Goal: Information Seeking & Learning: Learn about a topic

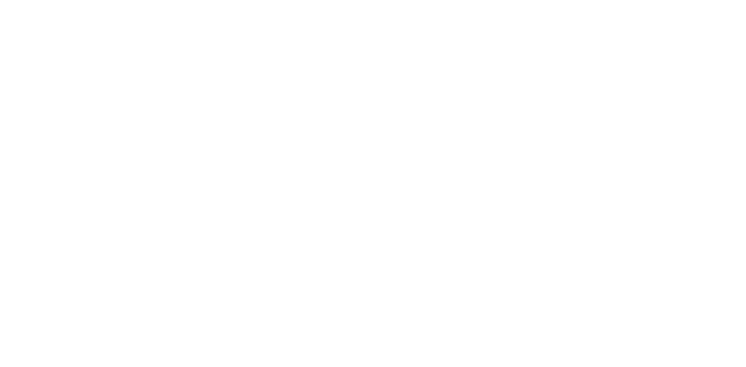
click at [124, 0] on html at bounding box center [373, 0] width 746 height 0
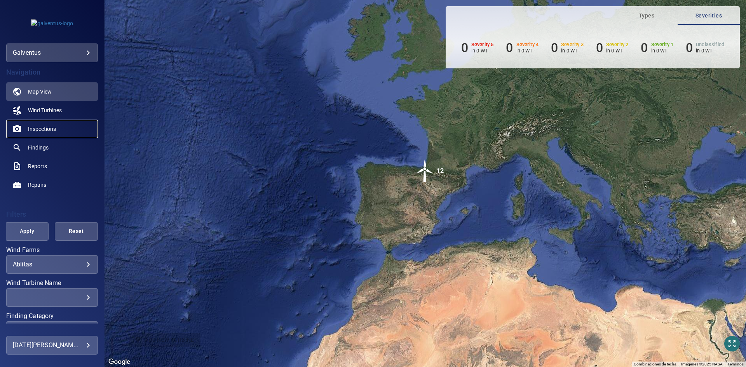
click at [41, 129] on span "Inspections" at bounding box center [42, 129] width 28 height 8
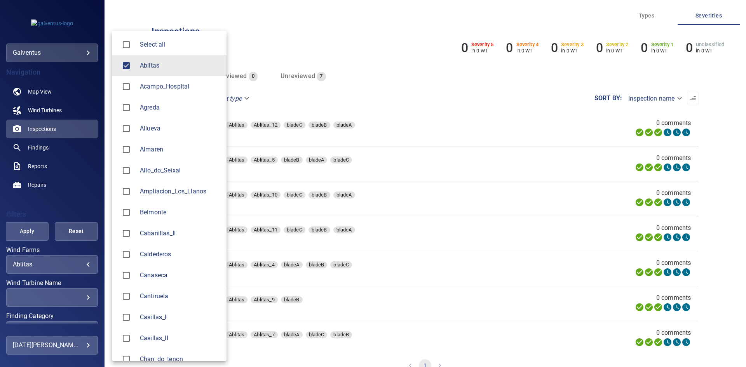
click at [45, 264] on body "**********" at bounding box center [373, 183] width 746 height 367
click at [148, 63] on span "Ablitas" at bounding box center [180, 65] width 80 height 9
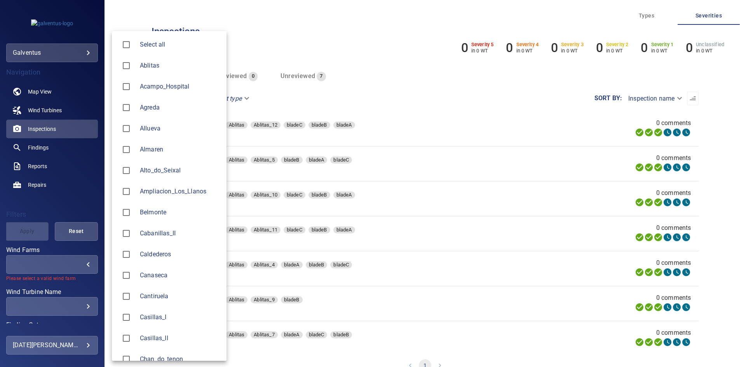
click at [173, 334] on span "Casillas_II" at bounding box center [180, 338] width 80 height 9
type input "**********"
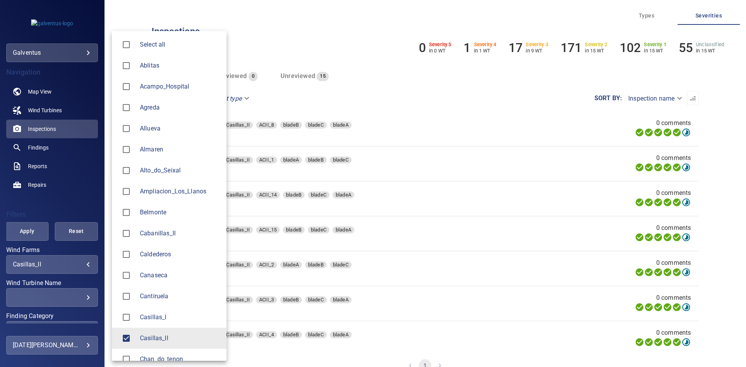
click at [44, 297] on div at bounding box center [373, 183] width 746 height 367
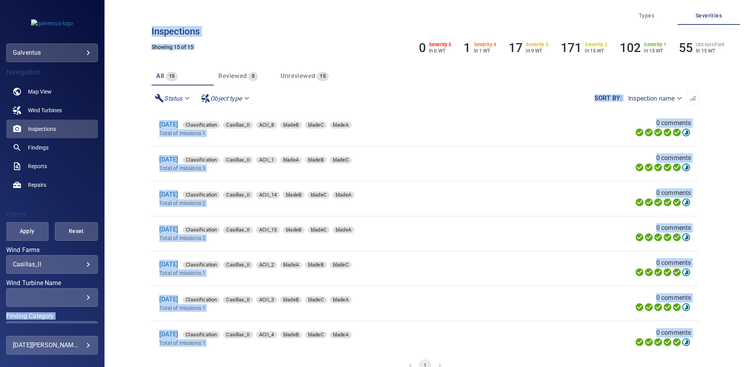
click at [59, 296] on div "​" at bounding box center [52, 297] width 78 height 7
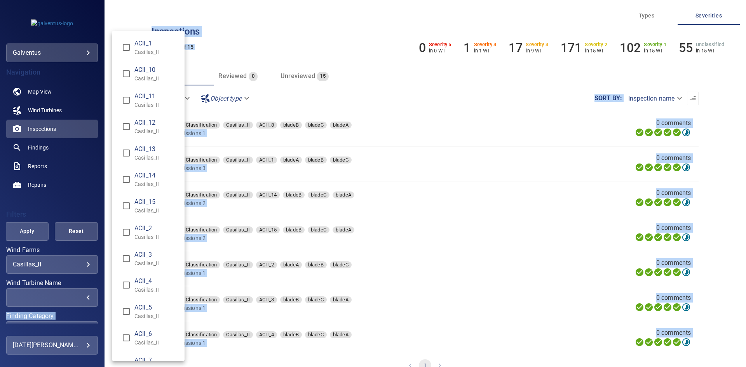
click at [148, 267] on p "Casillas_II" at bounding box center [156, 264] width 44 height 8
type input "**********"
click at [30, 232] on div "Wind Turbine Name" at bounding box center [373, 183] width 746 height 367
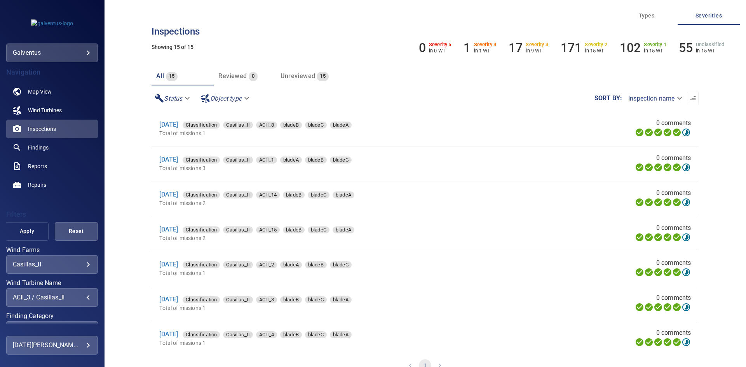
click at [19, 235] on span "Apply" at bounding box center [27, 232] width 24 height 10
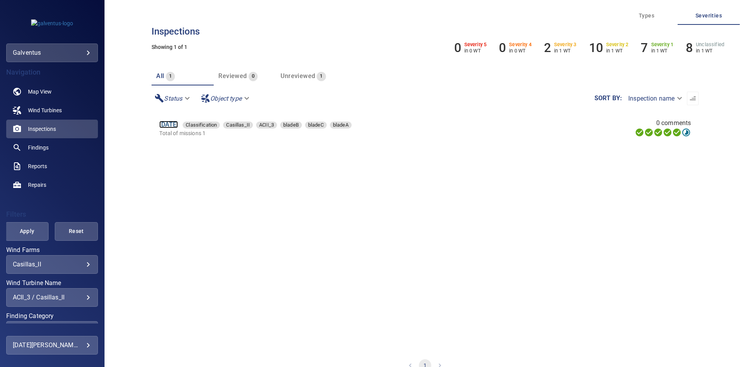
click at [176, 124] on link "[DATE]" at bounding box center [168, 124] width 19 height 7
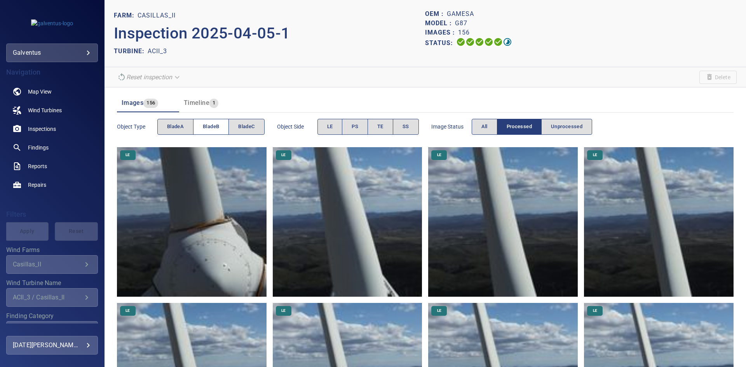
click at [198, 127] on button "bladeB" at bounding box center [211, 127] width 36 height 16
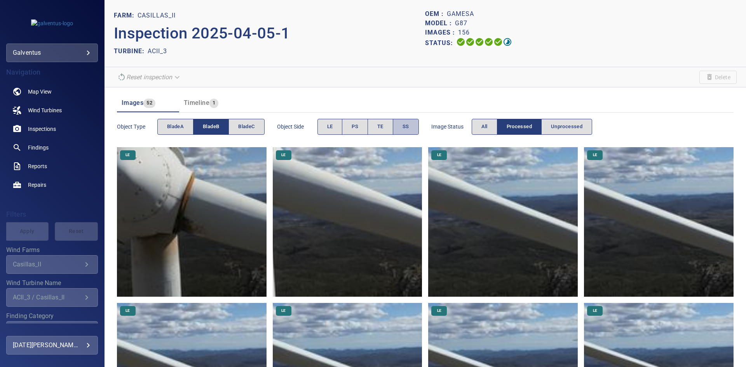
click at [413, 128] on button "SS" at bounding box center [406, 127] width 26 height 16
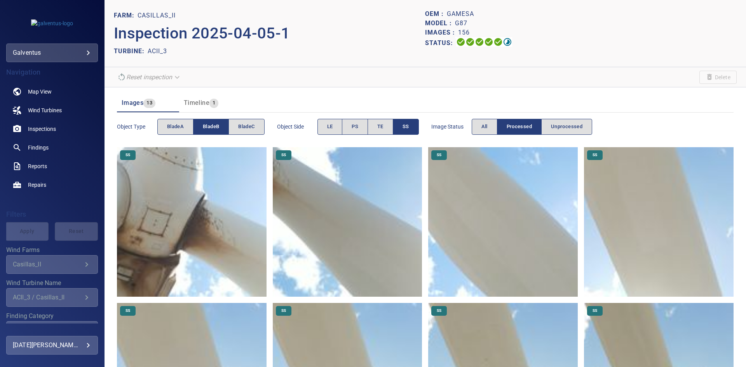
click at [302, 197] on img at bounding box center [348, 222] width 150 height 150
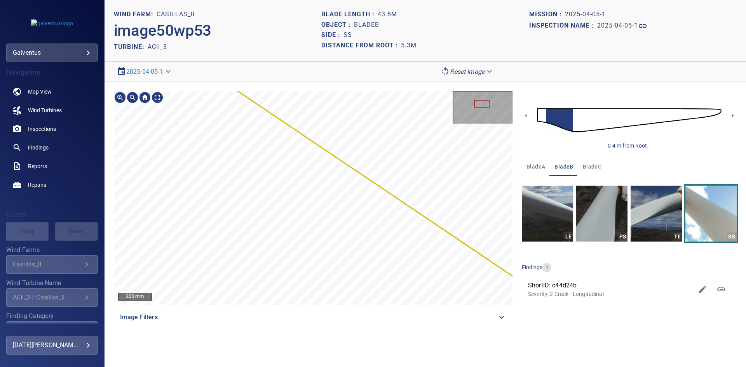
click at [317, 70] on section "**********" at bounding box center [426, 183] width 642 height 367
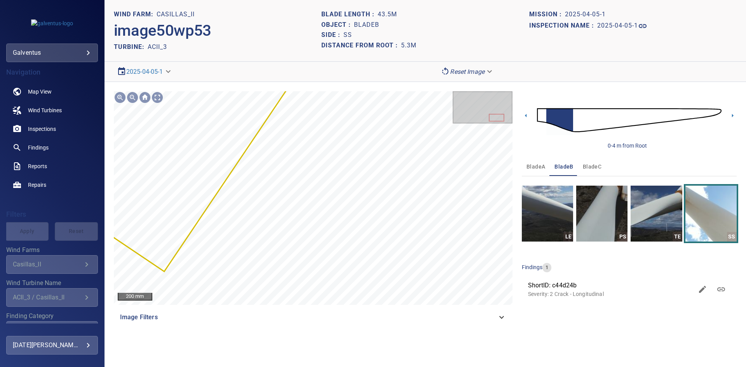
click at [731, 111] on div "0-4 m from Root" at bounding box center [629, 120] width 215 height 58
click at [733, 116] on icon at bounding box center [733, 115] width 2 height 3
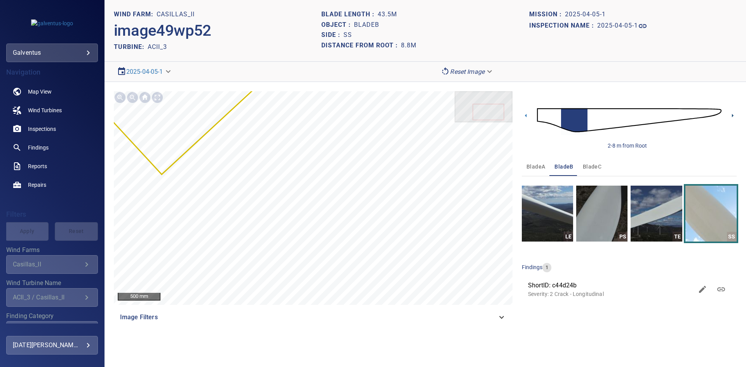
drag, startPoint x: 731, startPoint y: 115, endPoint x: 712, endPoint y: 112, distance: 19.6
click at [731, 115] on icon at bounding box center [733, 116] width 8 height 8
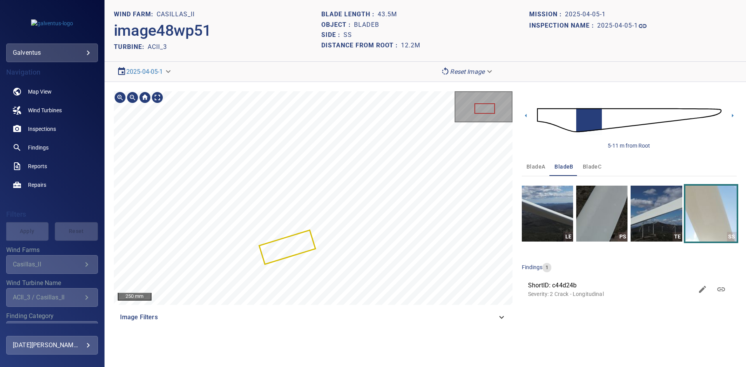
click at [289, 339] on section "**********" at bounding box center [426, 183] width 642 height 367
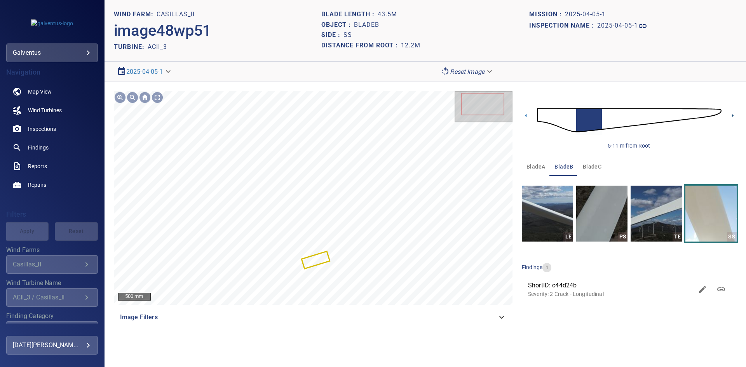
click at [733, 114] on icon at bounding box center [733, 116] width 8 height 8
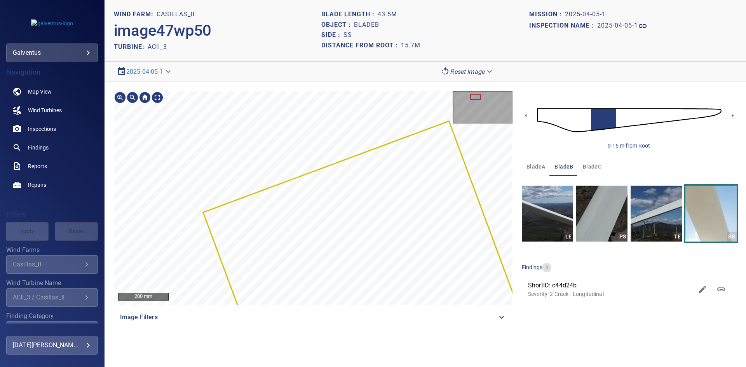
click at [236, 248] on div at bounding box center [313, 198] width 399 height 214
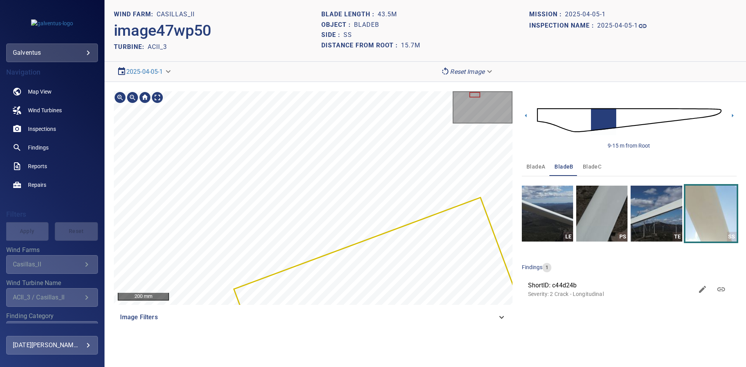
click at [285, 288] on div at bounding box center [313, 198] width 399 height 214
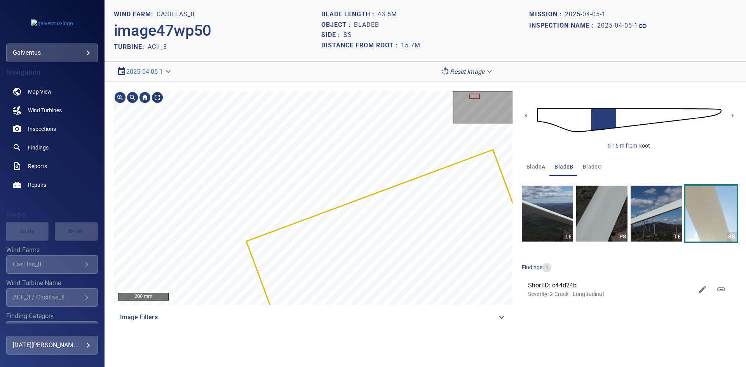
click at [185, 0] on html "**********" at bounding box center [373, 183] width 746 height 367
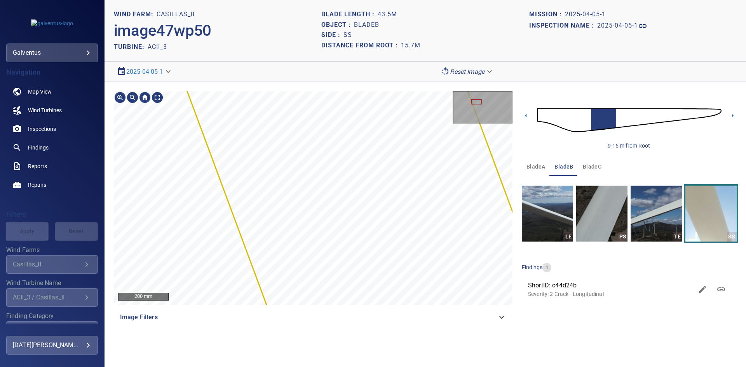
click at [119, 87] on div "200 mm Image Filters 9-15 m from Root bladeA bladeB bladeC LE PS TE SS findings…" at bounding box center [426, 209] width 642 height 254
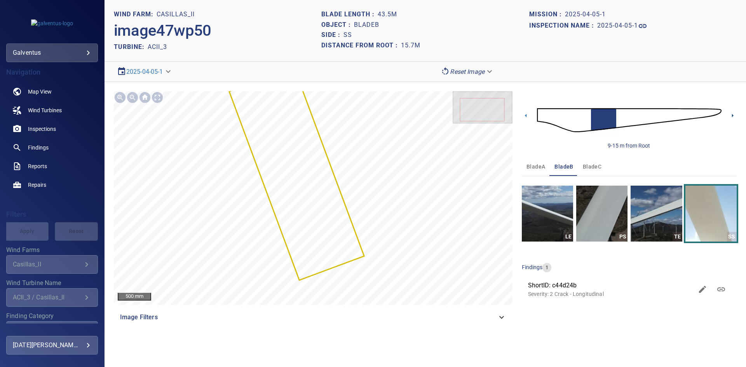
click at [733, 114] on icon at bounding box center [733, 116] width 8 height 8
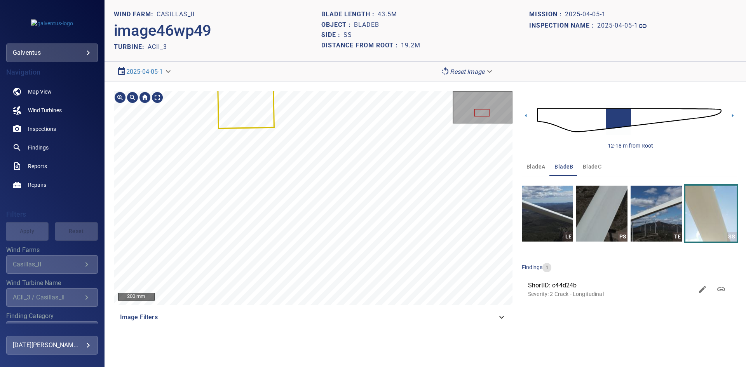
click at [361, 325] on div "200 mm Image Filters" at bounding box center [313, 208] width 399 height 235
click at [353, 316] on div "100 mm Image Filters" at bounding box center [313, 208] width 399 height 235
click at [526, 112] on icon at bounding box center [526, 116] width 8 height 8
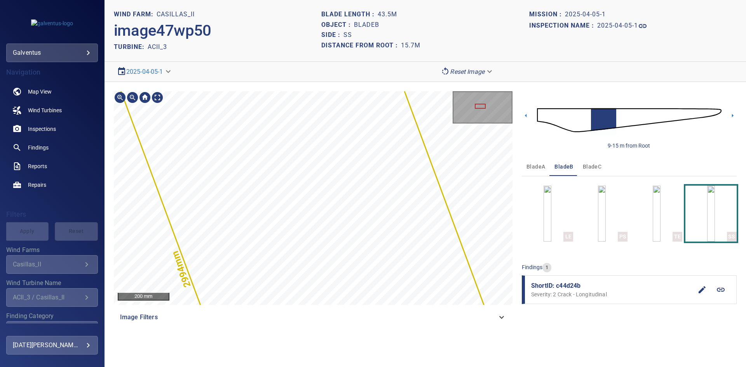
click at [446, 357] on section "**********" at bounding box center [426, 183] width 642 height 367
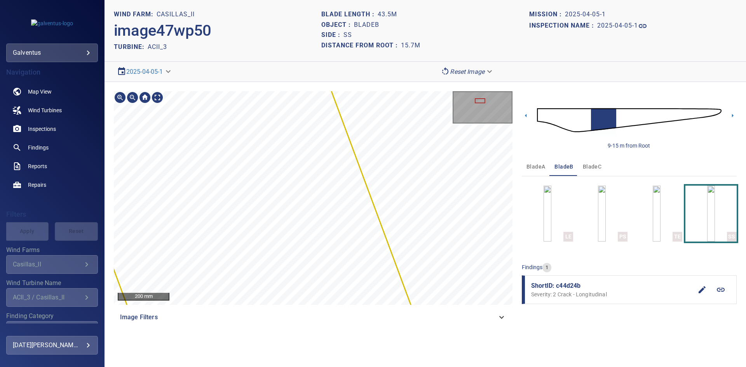
click at [396, 82] on div "1020mm 2994mm 200 mm Image Filters 9-15 m from Root bladeA bladeB bladeC LE PS …" at bounding box center [426, 209] width 642 height 254
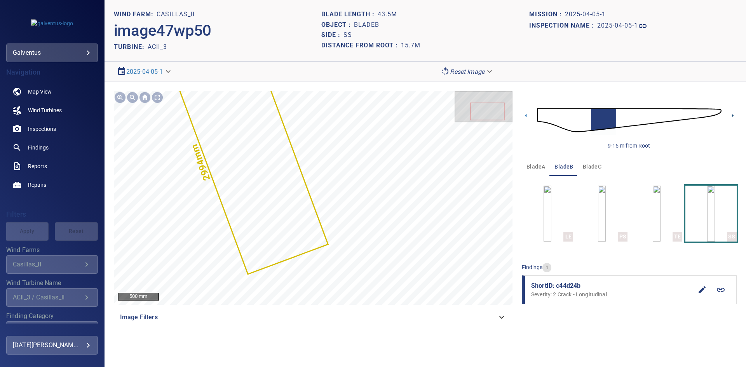
click at [731, 116] on icon at bounding box center [733, 116] width 8 height 8
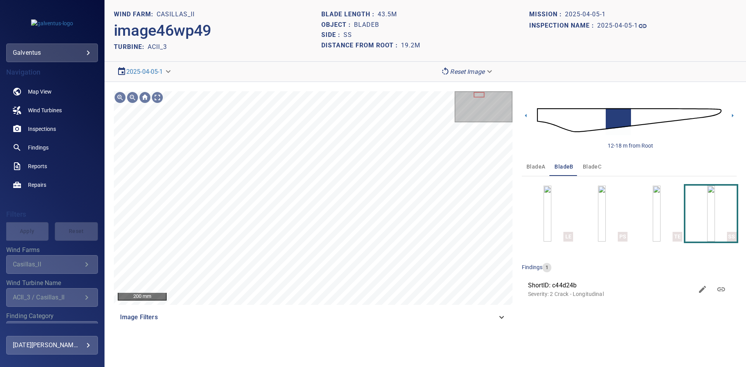
click at [526, 109] on div "12-18 m from Root" at bounding box center [629, 120] width 215 height 58
click at [529, 118] on icon at bounding box center [526, 116] width 8 height 8
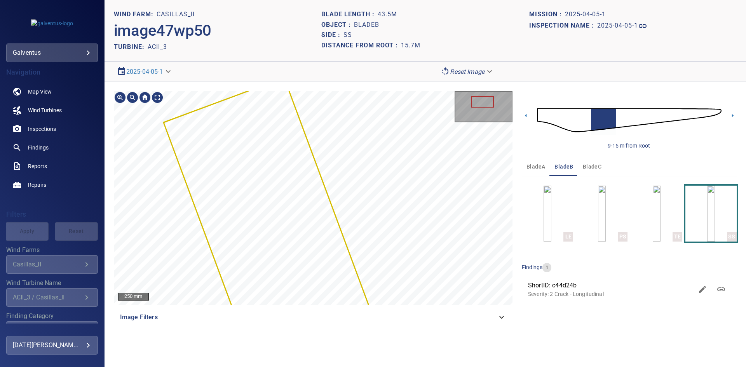
click at [402, 316] on div "250 mm Image Filters" at bounding box center [313, 208] width 399 height 235
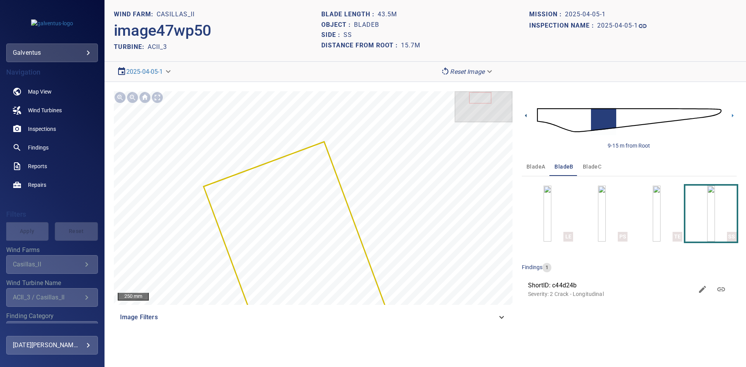
click at [528, 114] on icon at bounding box center [526, 116] width 8 height 8
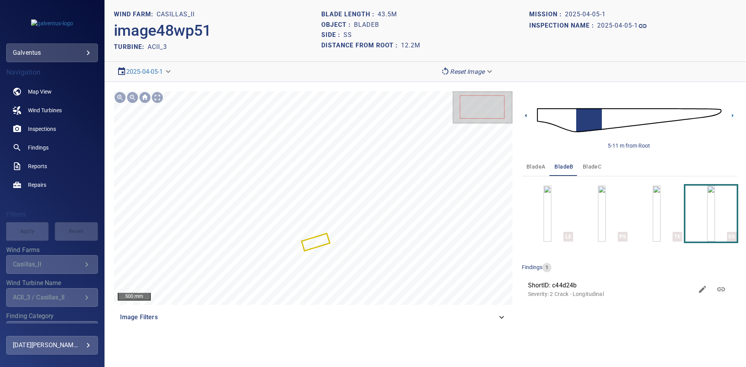
click at [528, 116] on icon at bounding box center [526, 116] width 8 height 8
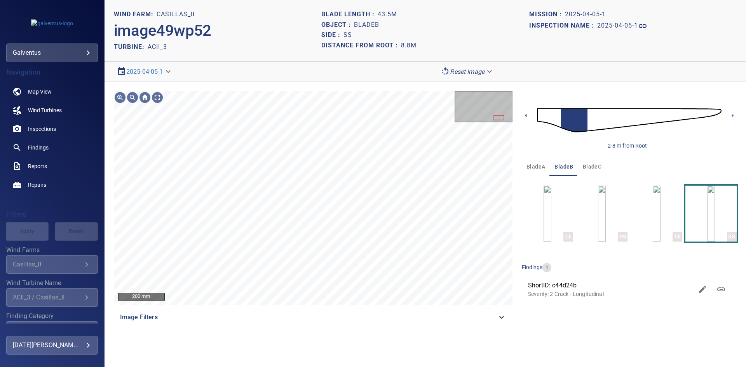
click at [530, 115] on icon at bounding box center [526, 116] width 8 height 8
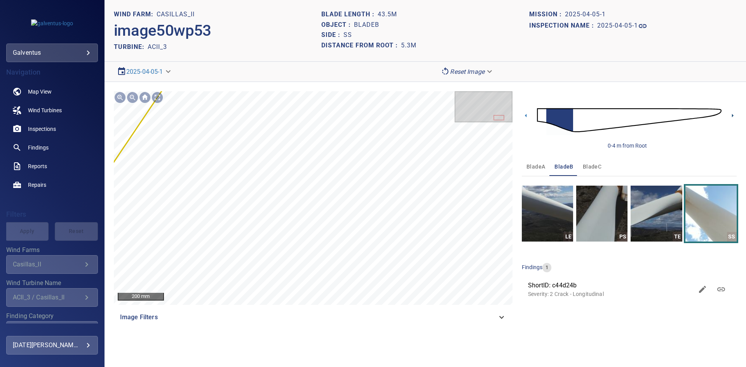
click at [734, 114] on icon at bounding box center [733, 116] width 8 height 8
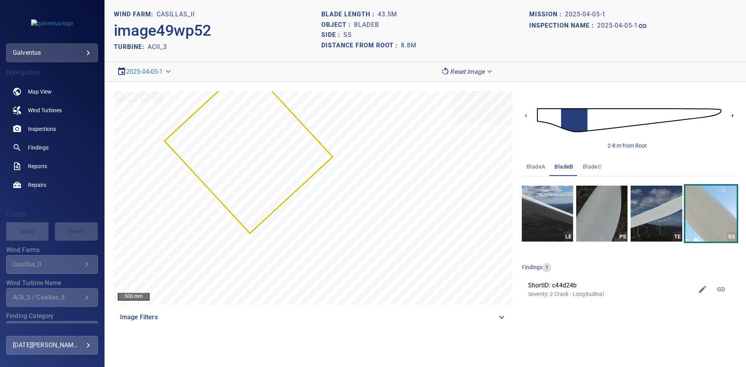
click at [734, 113] on icon at bounding box center [733, 116] width 8 height 8
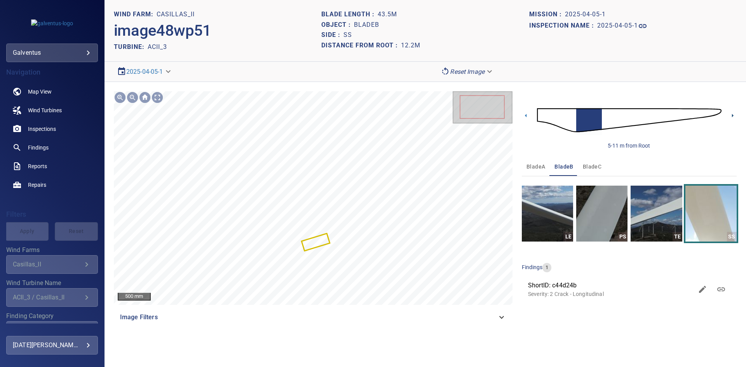
click at [733, 114] on icon at bounding box center [733, 116] width 8 height 8
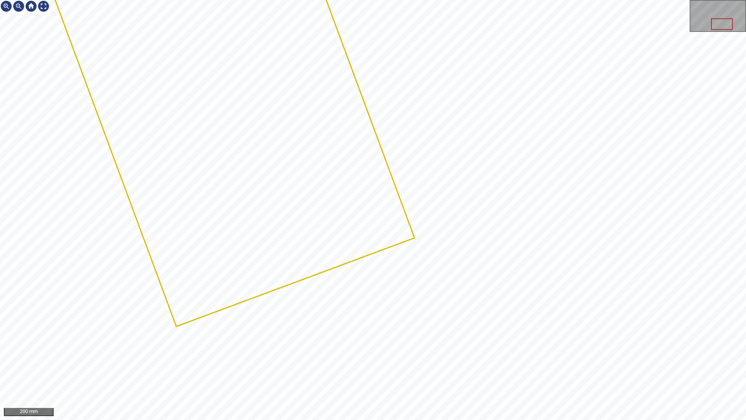
click at [113, 242] on div at bounding box center [373, 210] width 746 height 420
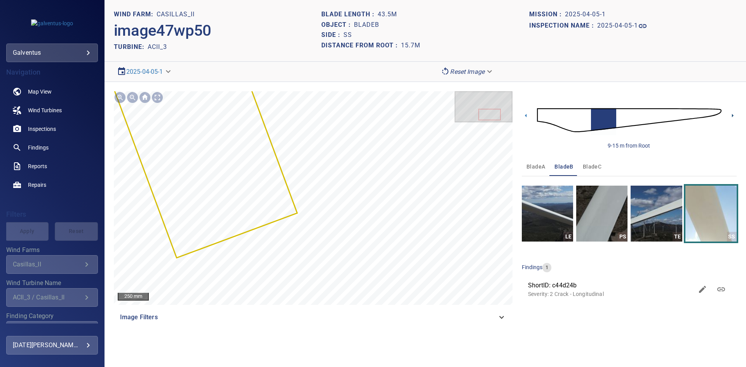
click at [733, 117] on icon at bounding box center [733, 116] width 8 height 8
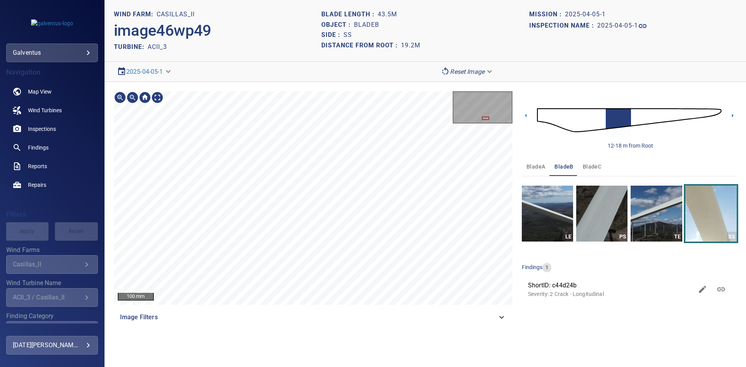
click at [458, 100] on div "100 mm" at bounding box center [313, 198] width 399 height 214
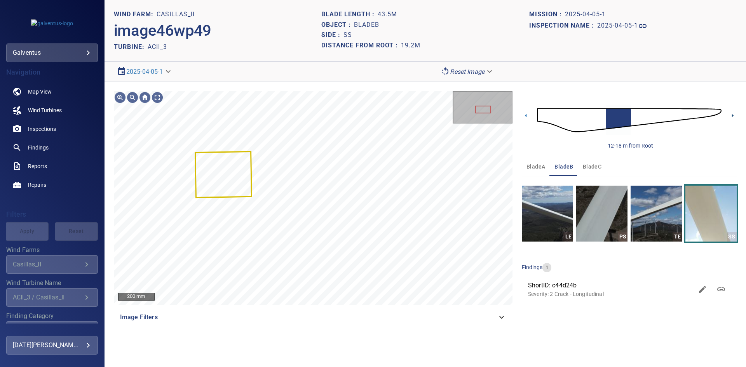
click at [734, 117] on icon at bounding box center [733, 116] width 8 height 8
